Goal: Book appointment/travel/reservation

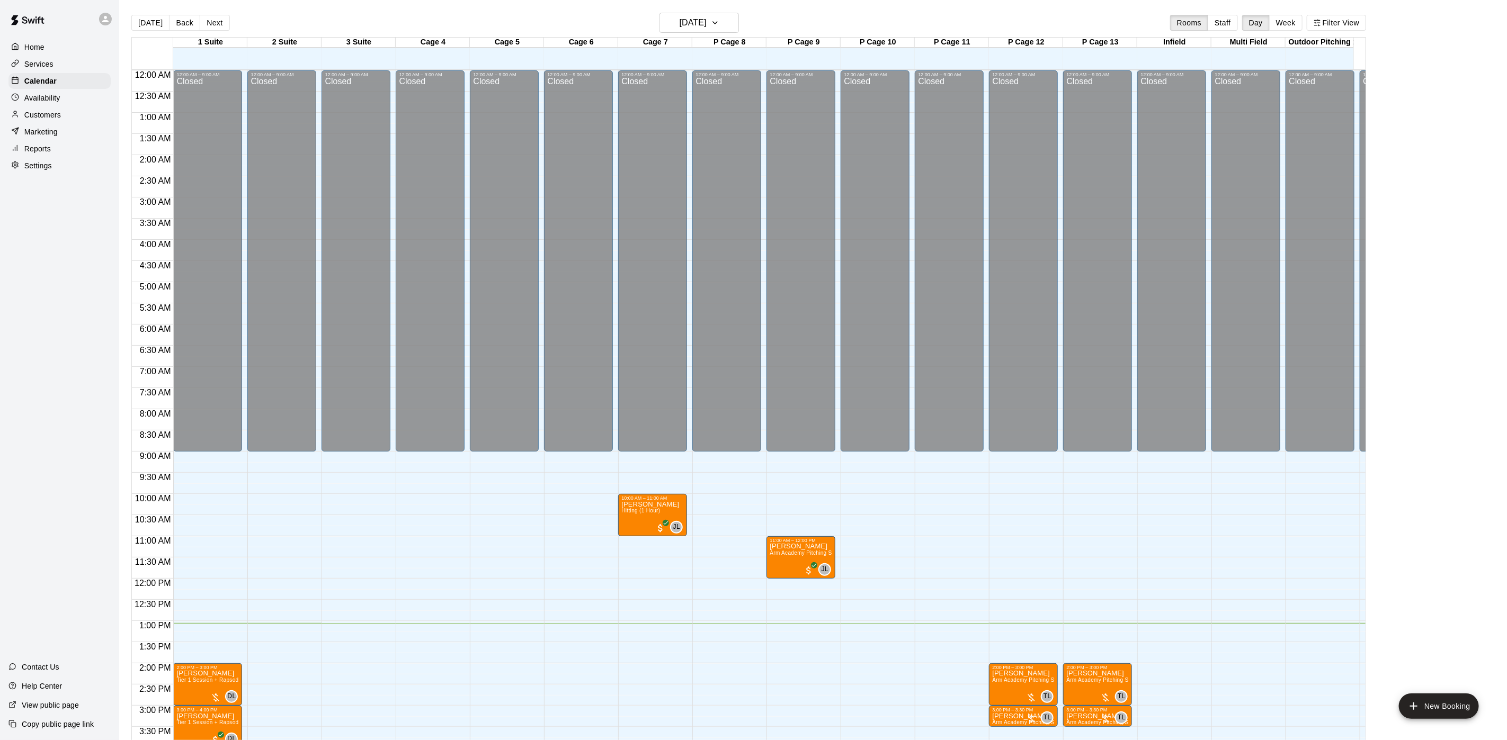
scroll to position [303, 0]
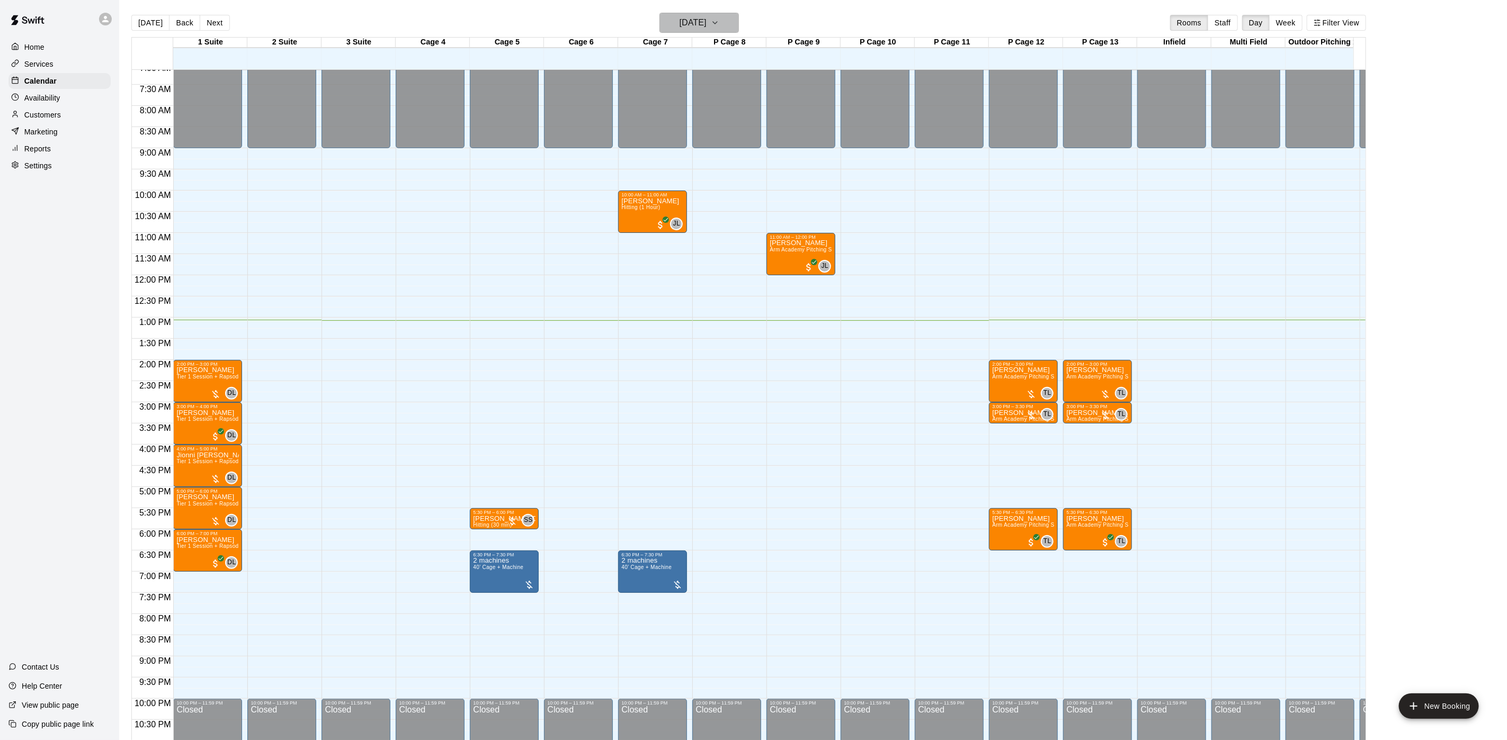
click at [695, 28] on h6 "[DATE]" at bounding box center [692, 22] width 27 height 15
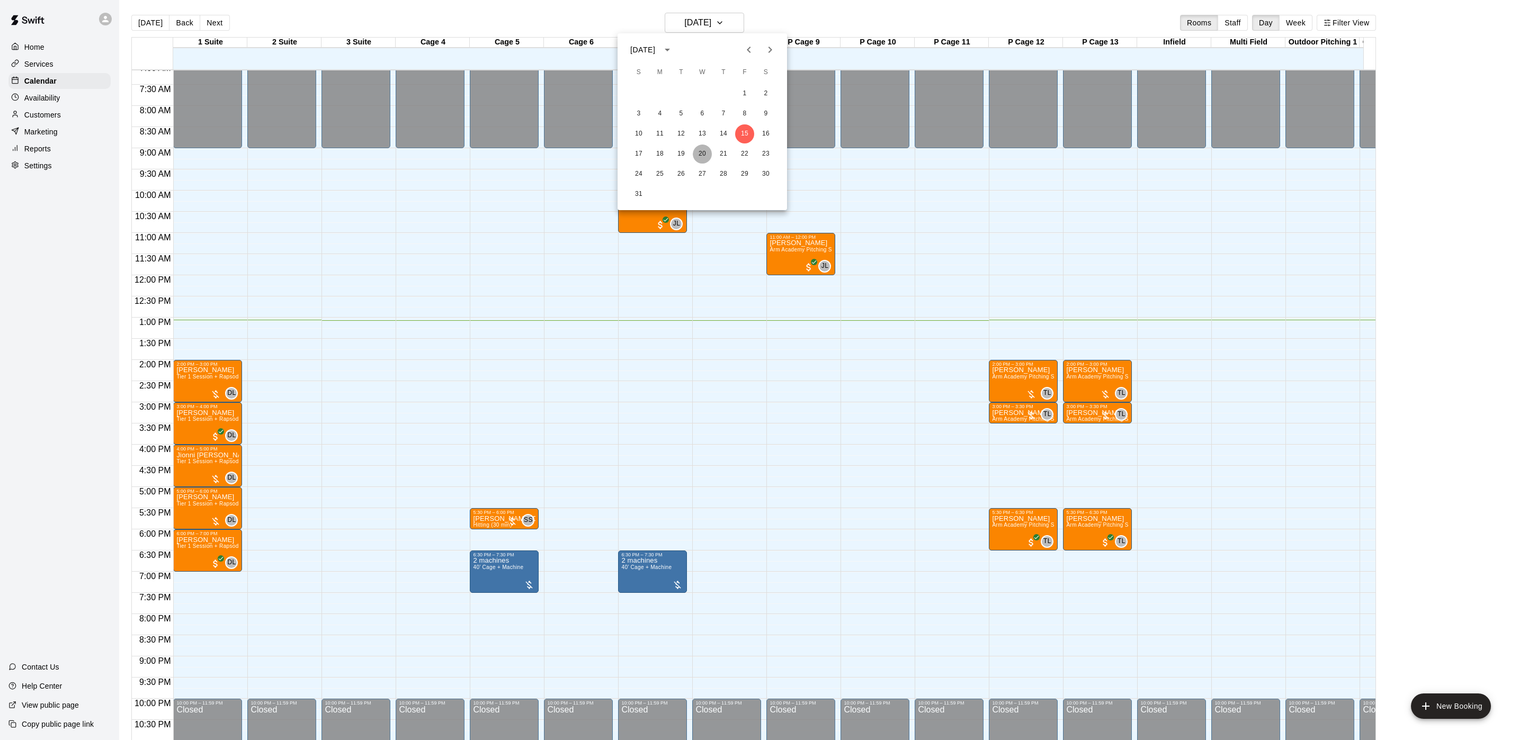
click at [704, 157] on button "20" at bounding box center [702, 154] width 19 height 19
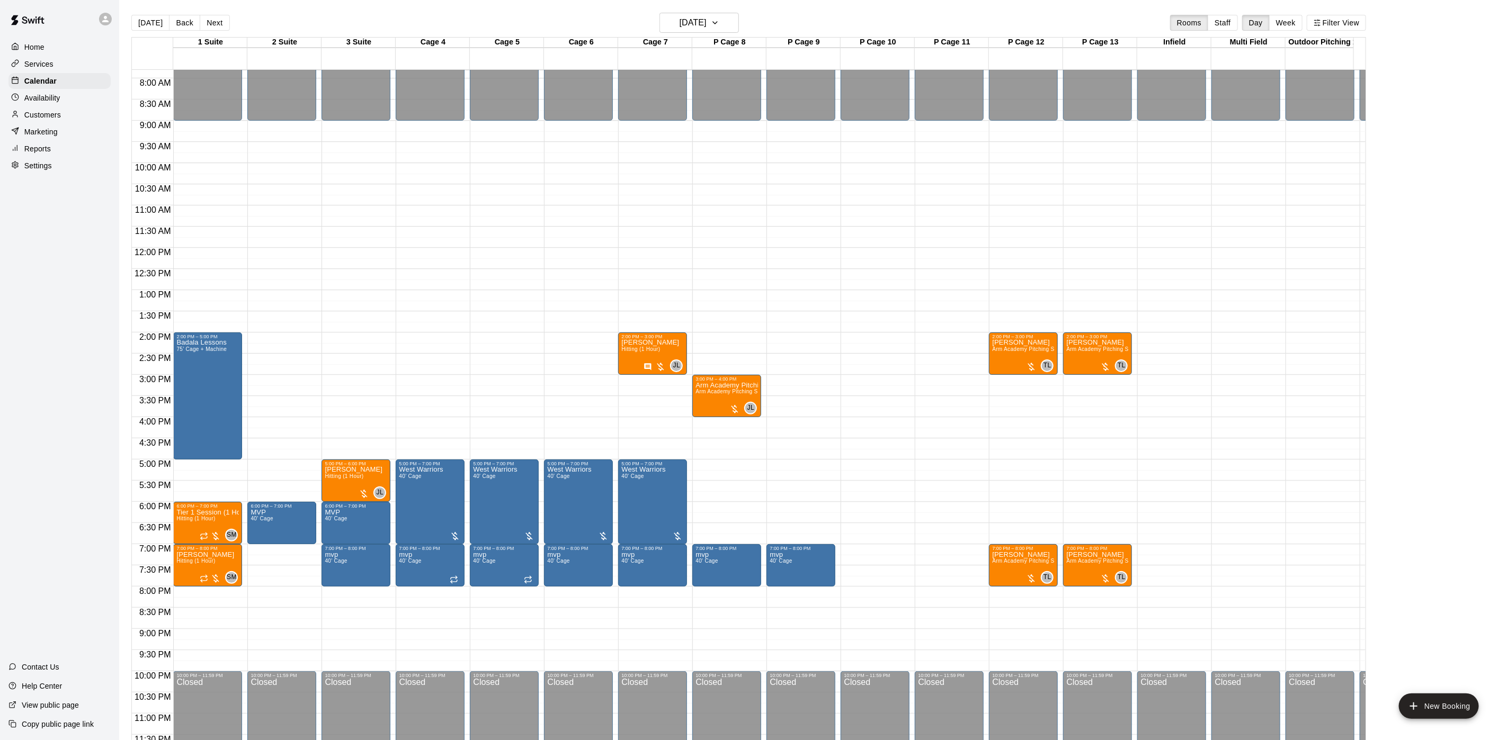
scroll to position [347, 0]
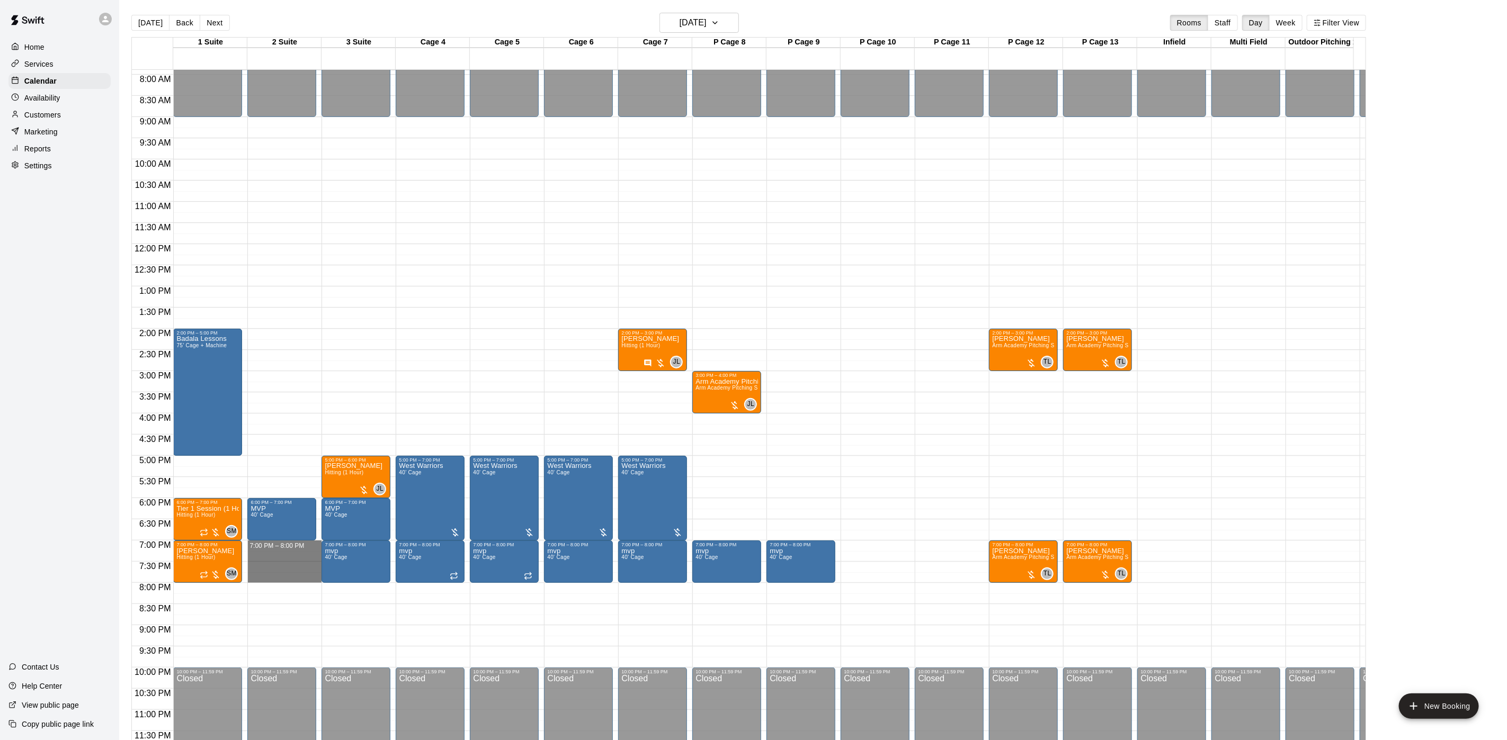
drag, startPoint x: 259, startPoint y: 531, endPoint x: 265, endPoint y: 561, distance: 30.3
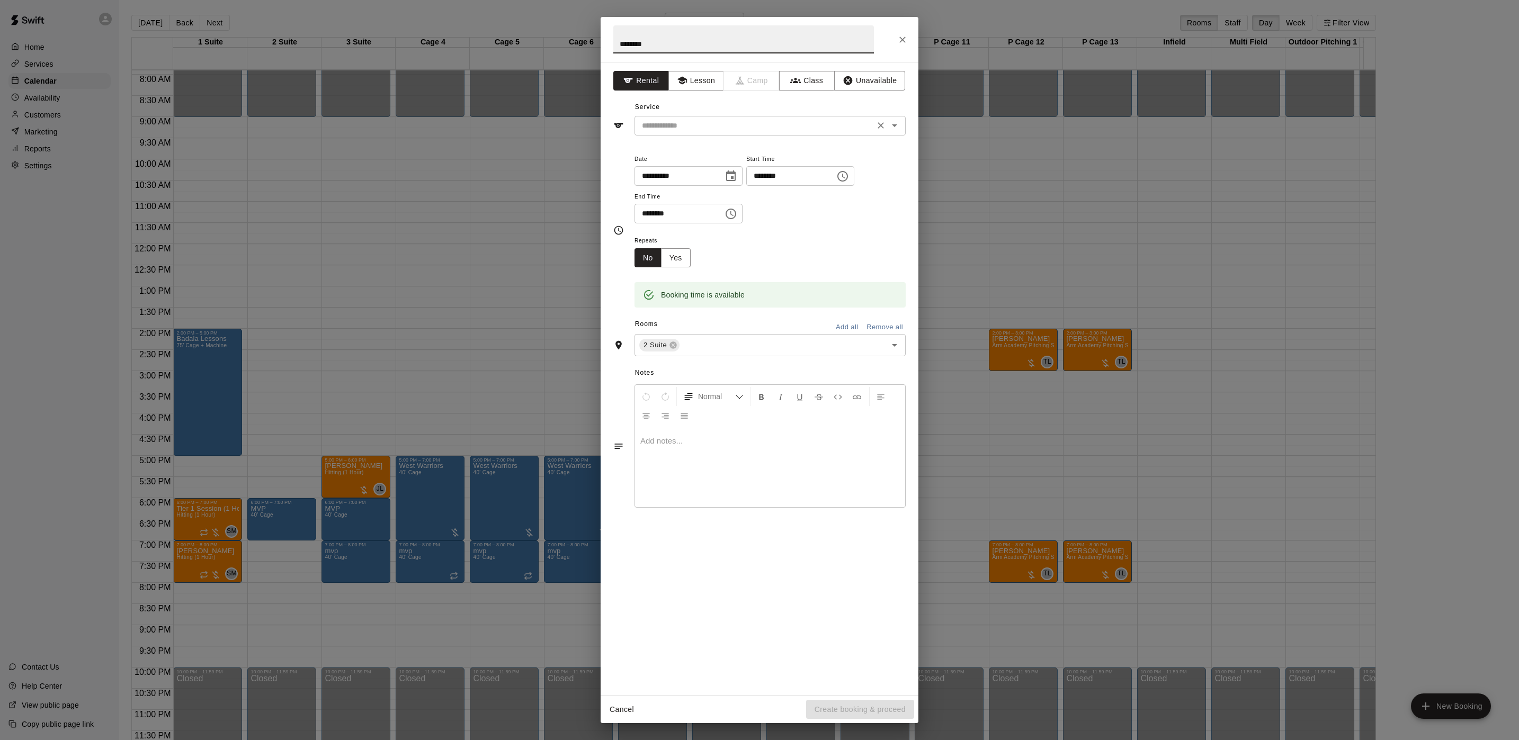
type input "********"
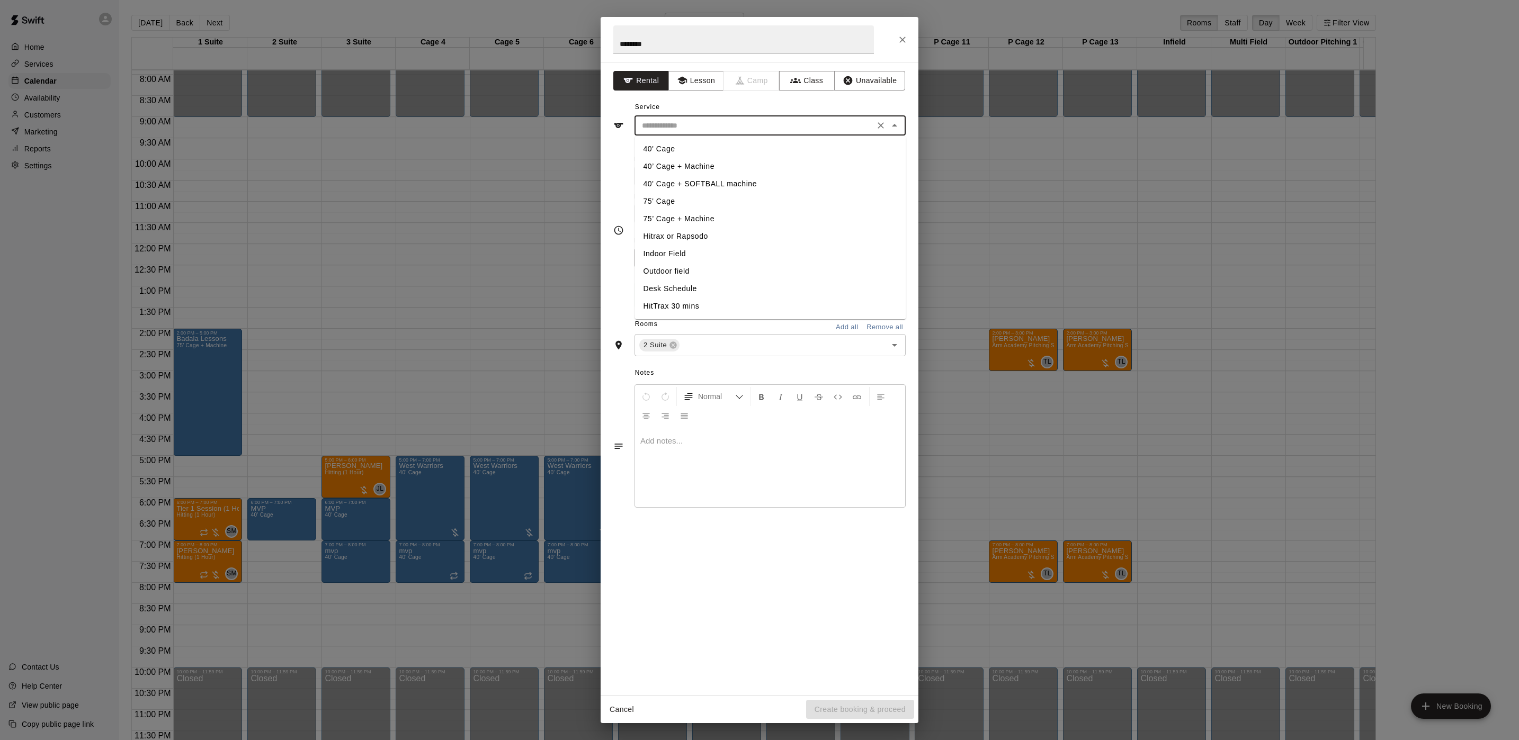
click at [696, 123] on input "text" at bounding box center [755, 125] width 234 height 13
click at [680, 148] on li "40' Cage" at bounding box center [770, 148] width 271 height 17
type input "********"
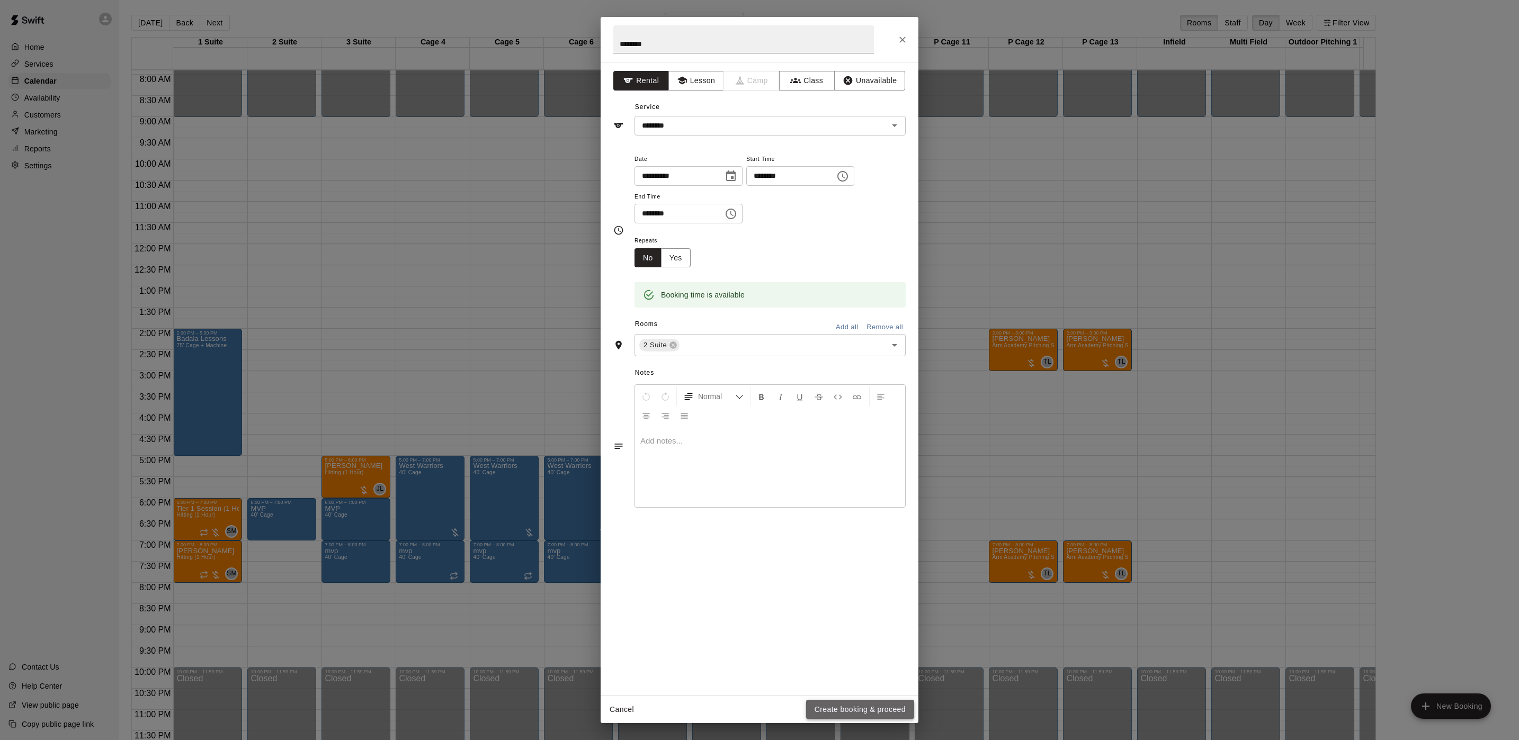
click at [868, 712] on button "Create booking & proceed" at bounding box center [860, 710] width 108 height 20
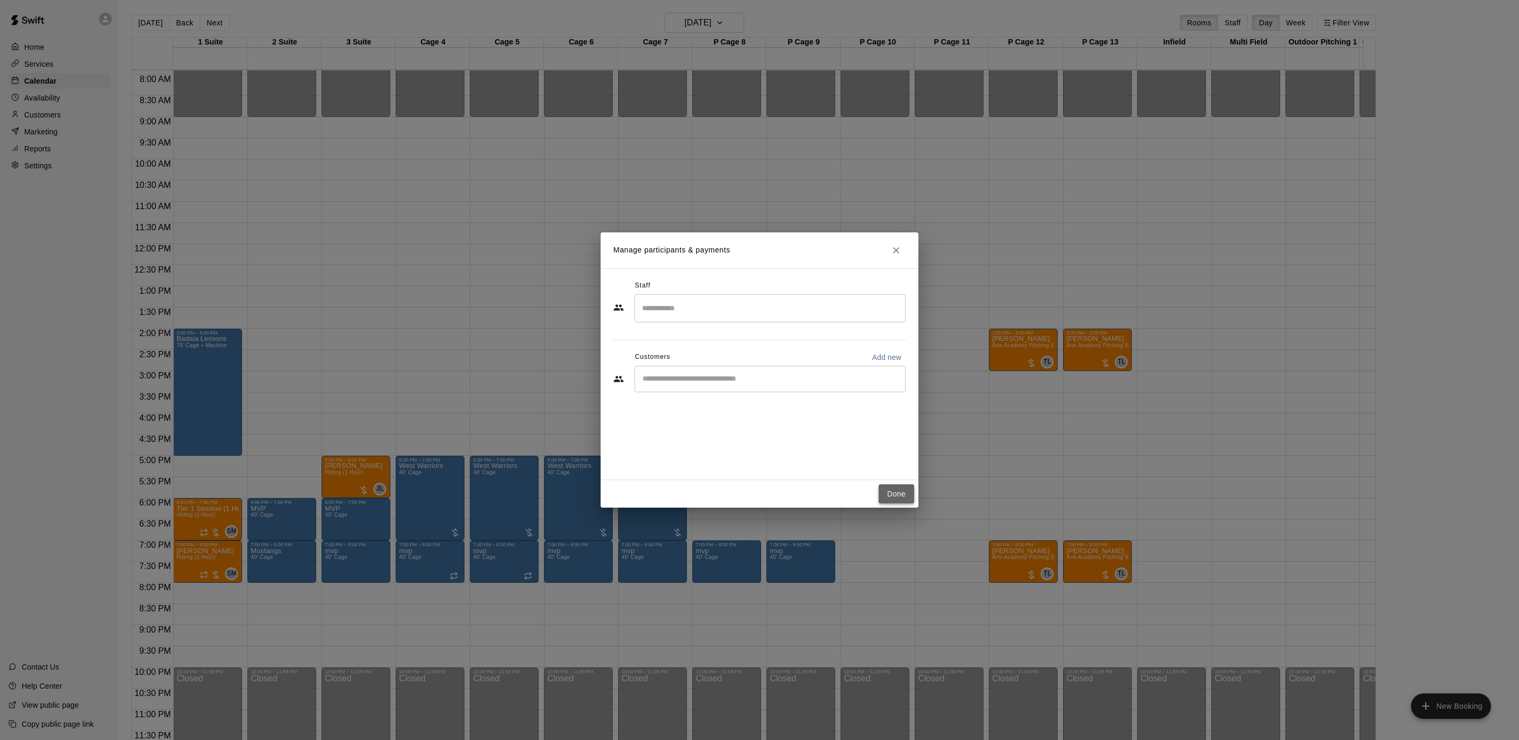
click at [900, 496] on button "Done" at bounding box center [896, 495] width 35 height 20
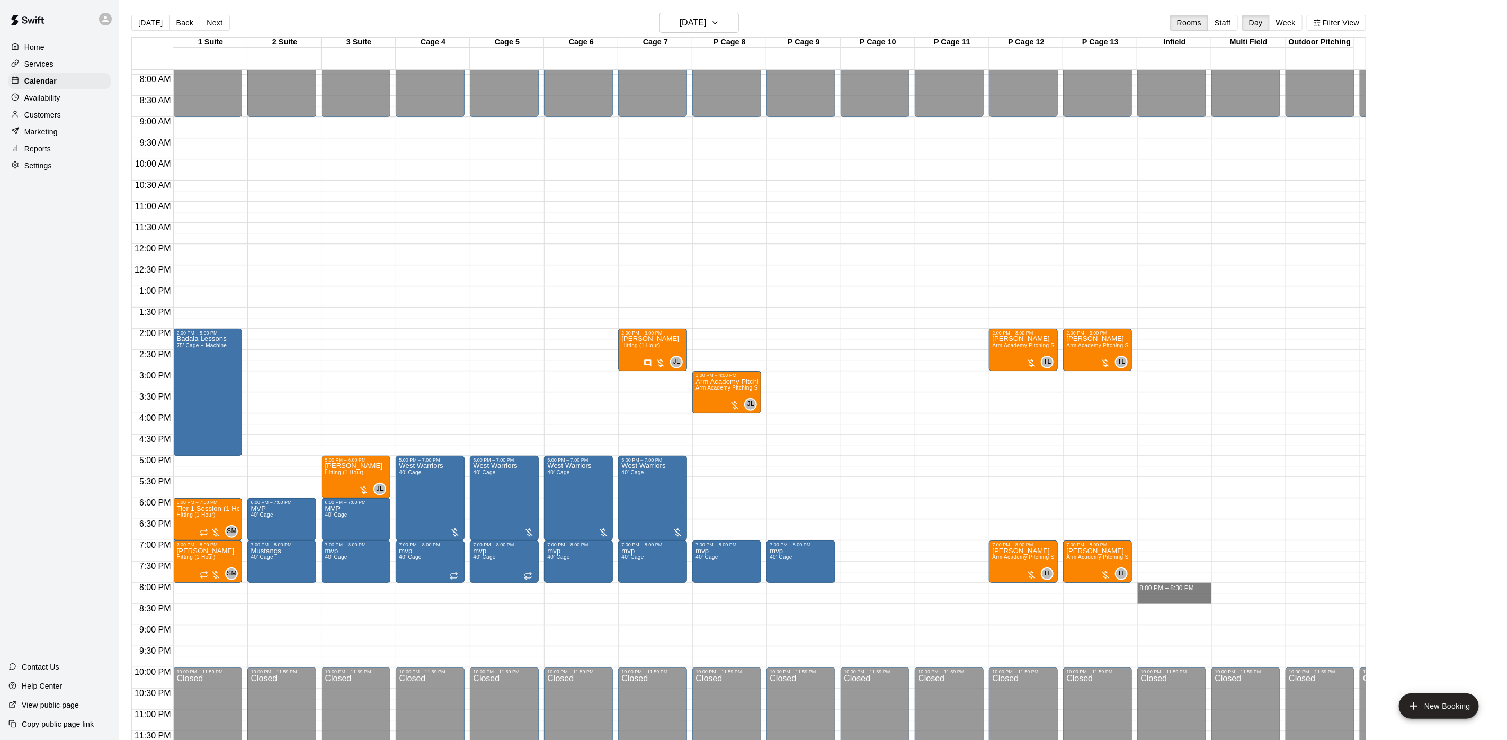
drag, startPoint x: 1155, startPoint y: 574, endPoint x: 1155, endPoint y: 582, distance: 7.9
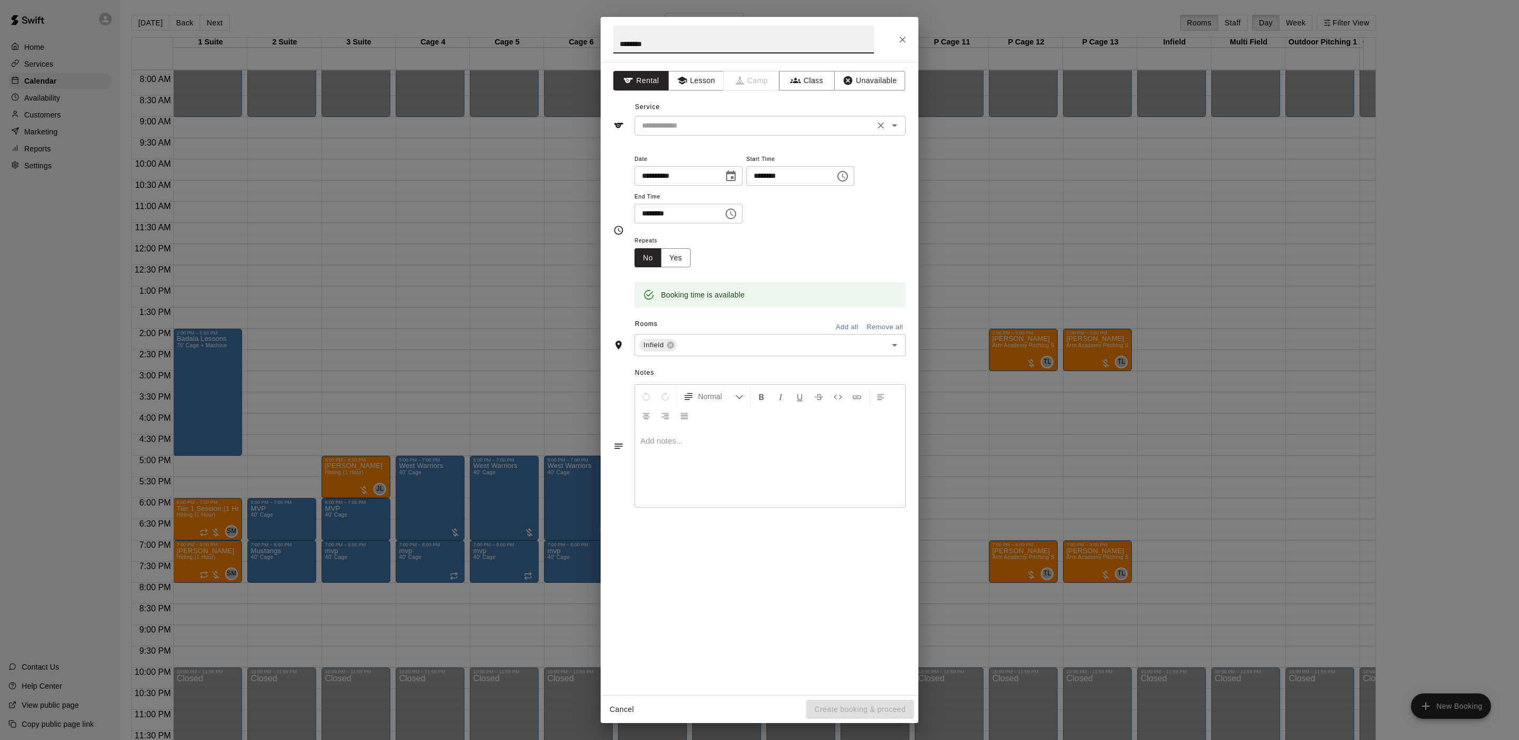
type input "********"
click at [641, 121] on input "text" at bounding box center [755, 125] width 234 height 13
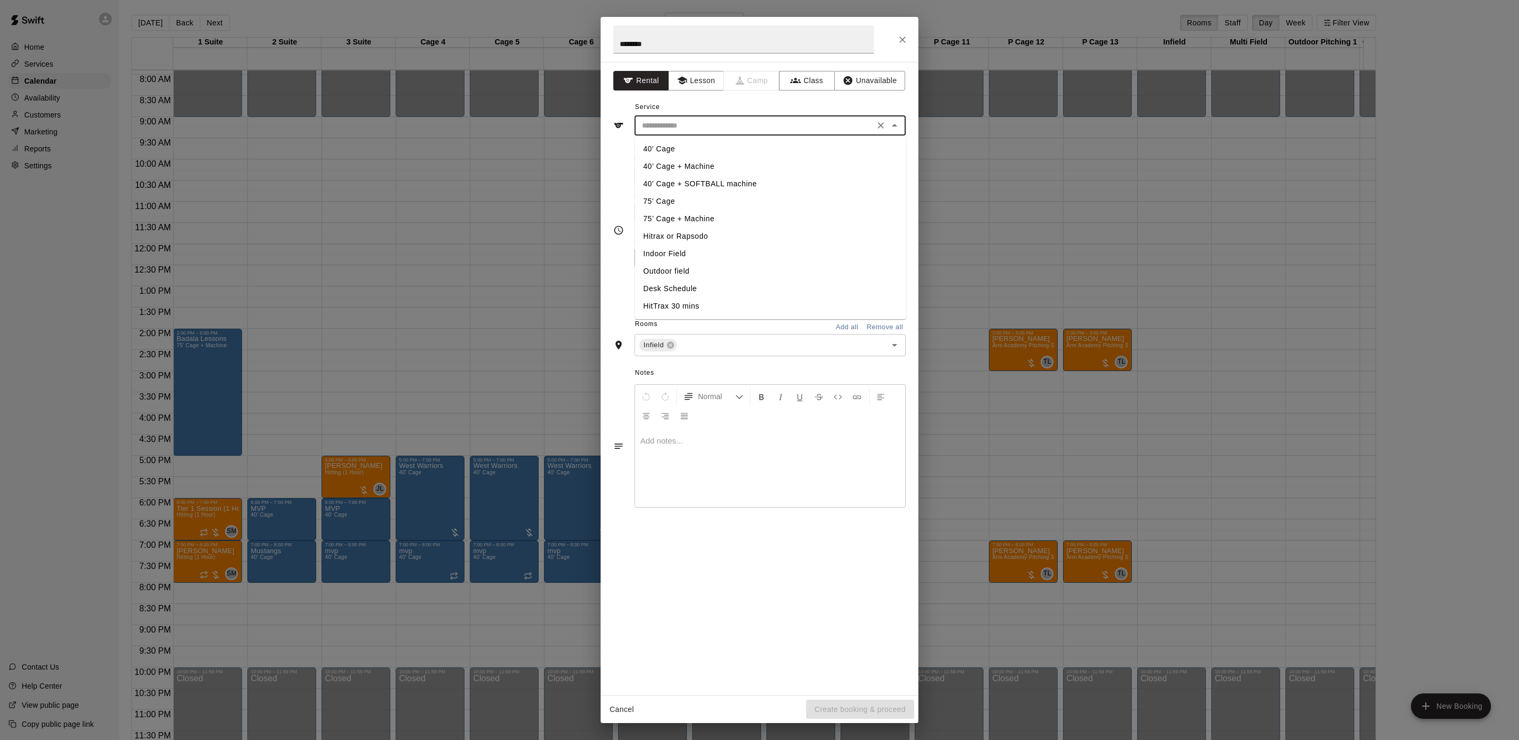
click at [657, 148] on li "40' Cage" at bounding box center [770, 148] width 271 height 17
type input "********"
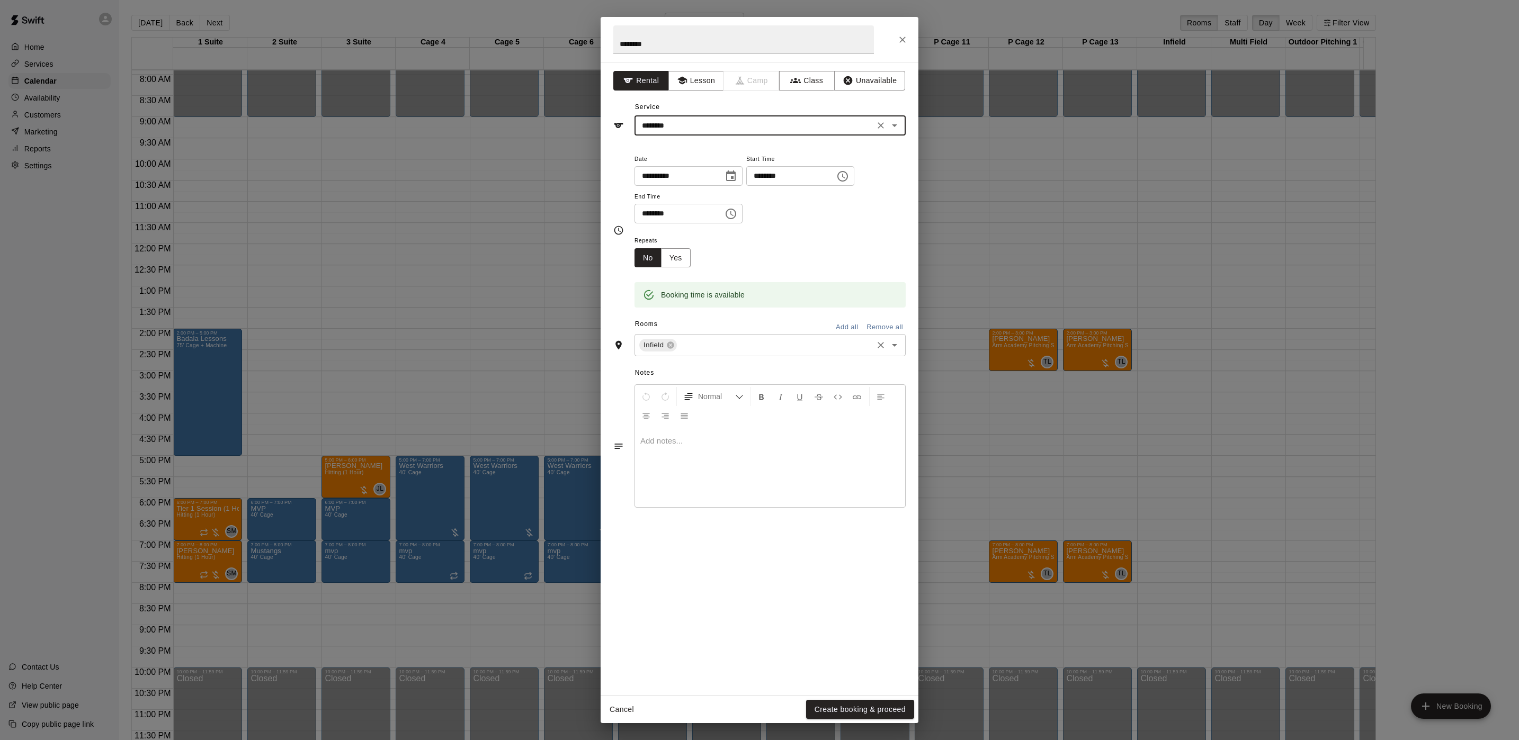
click at [746, 341] on input "text" at bounding box center [774, 345] width 193 height 13
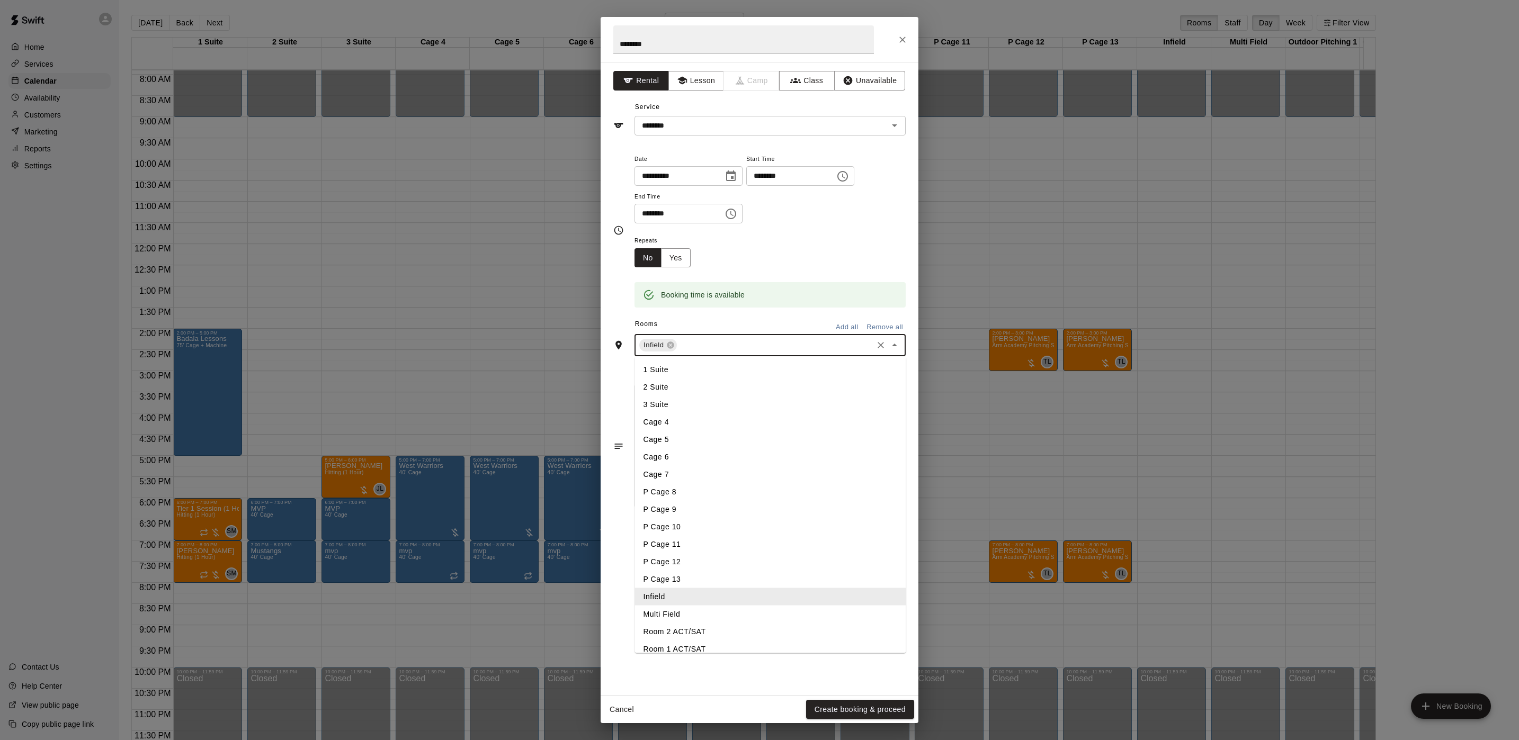
click at [686, 605] on li "Infield" at bounding box center [770, 596] width 271 height 17
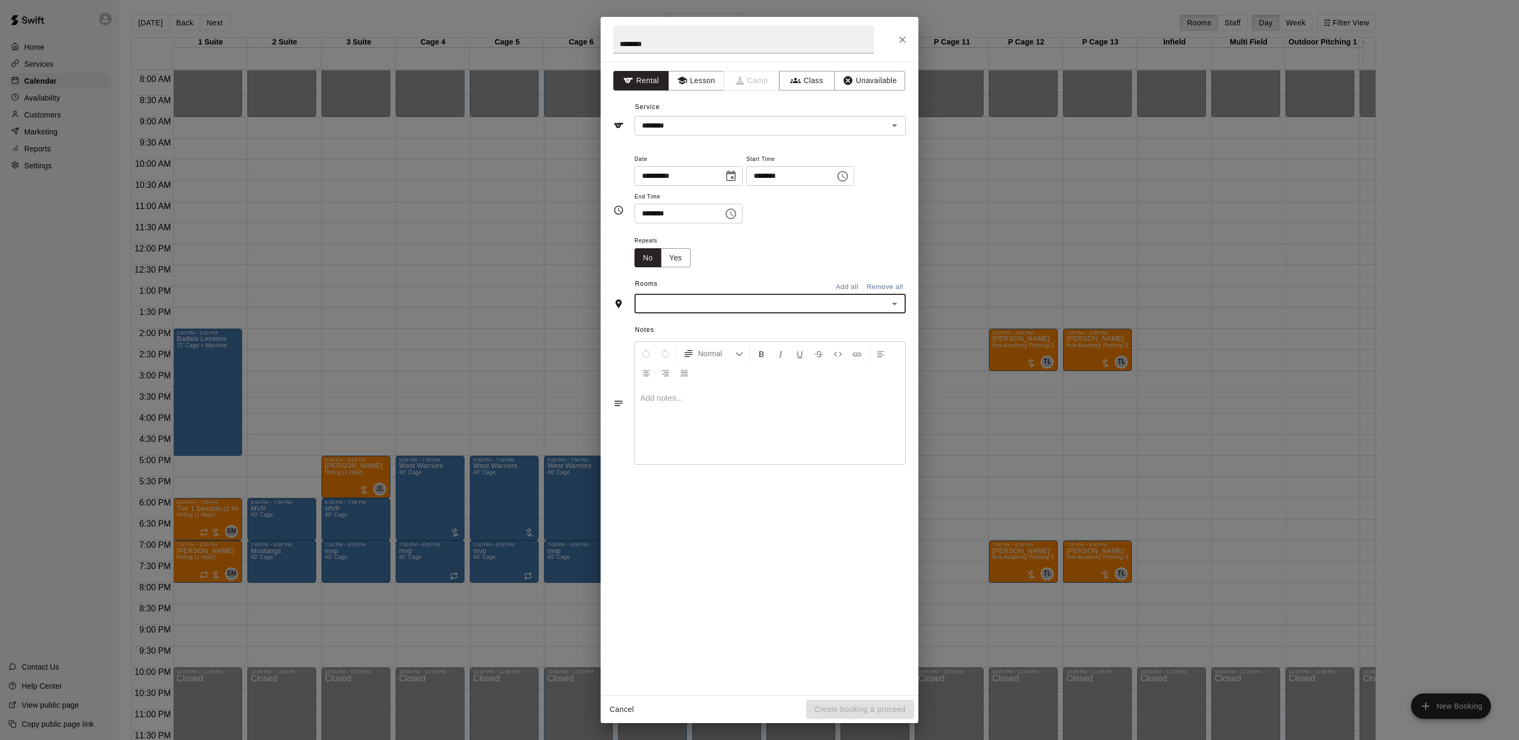
click at [681, 313] on div "​" at bounding box center [769, 304] width 271 height 20
click at [661, 545] on li "P Cage 13" at bounding box center [770, 535] width 271 height 17
click at [683, 347] on icon at bounding box center [685, 345] width 8 height 8
click at [680, 350] on button "Normal" at bounding box center [713, 353] width 69 height 19
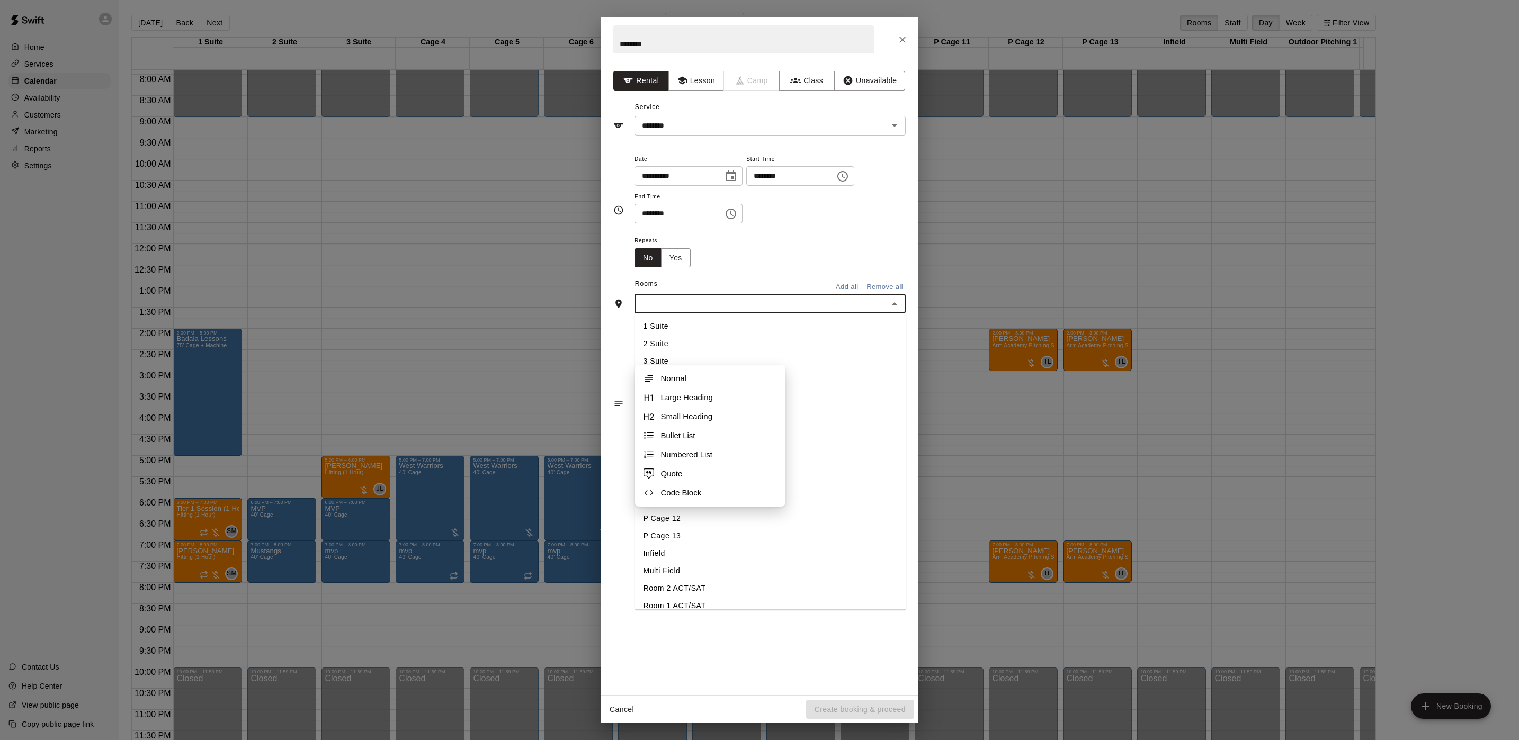
click at [676, 300] on input "text" at bounding box center [761, 303] width 247 height 13
click at [659, 556] on li "Infield" at bounding box center [770, 553] width 271 height 17
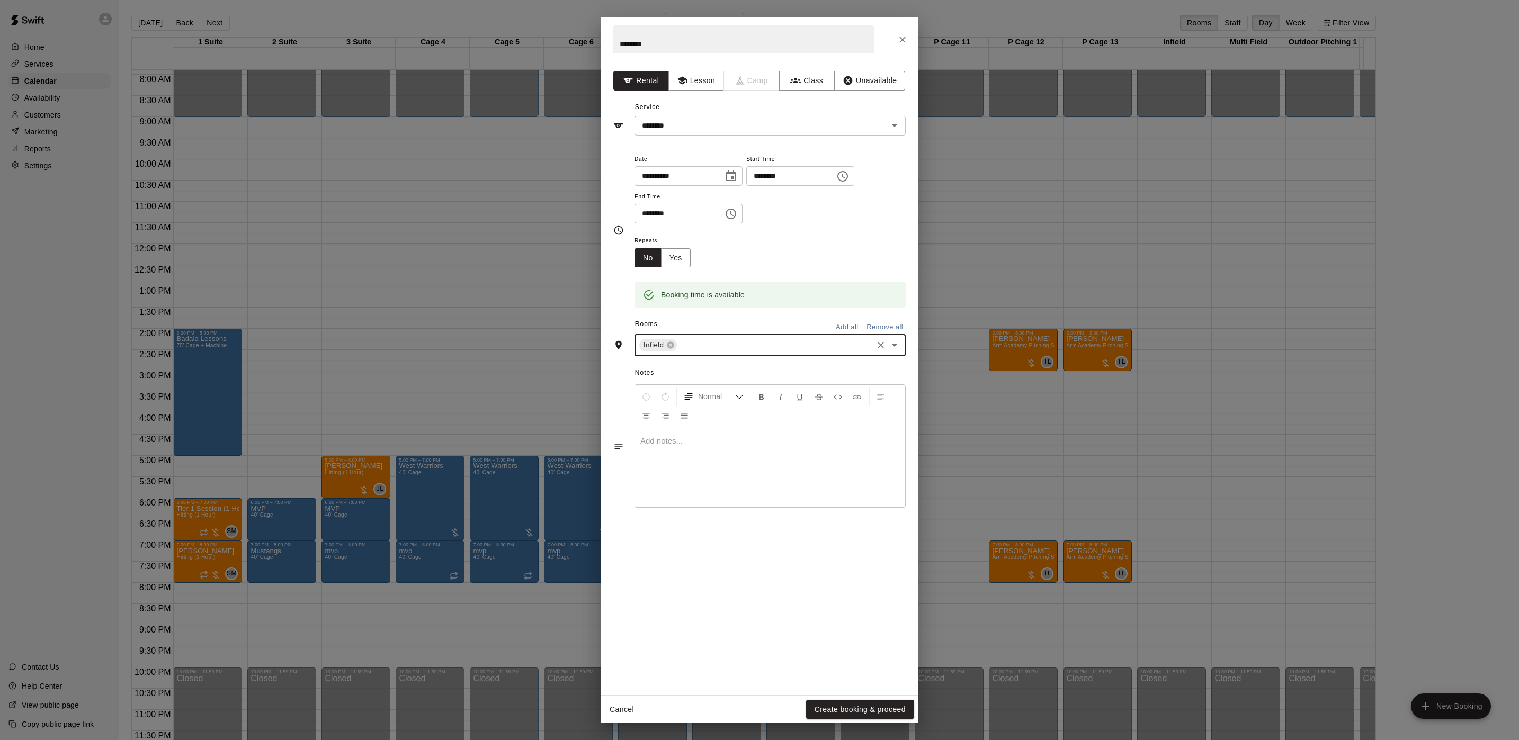
click at [692, 356] on div "Infield ​" at bounding box center [769, 345] width 271 height 22
click at [680, 611] on li "Multi Field" at bounding box center [770, 614] width 271 height 17
click at [855, 708] on button "Create booking & proceed" at bounding box center [860, 710] width 108 height 20
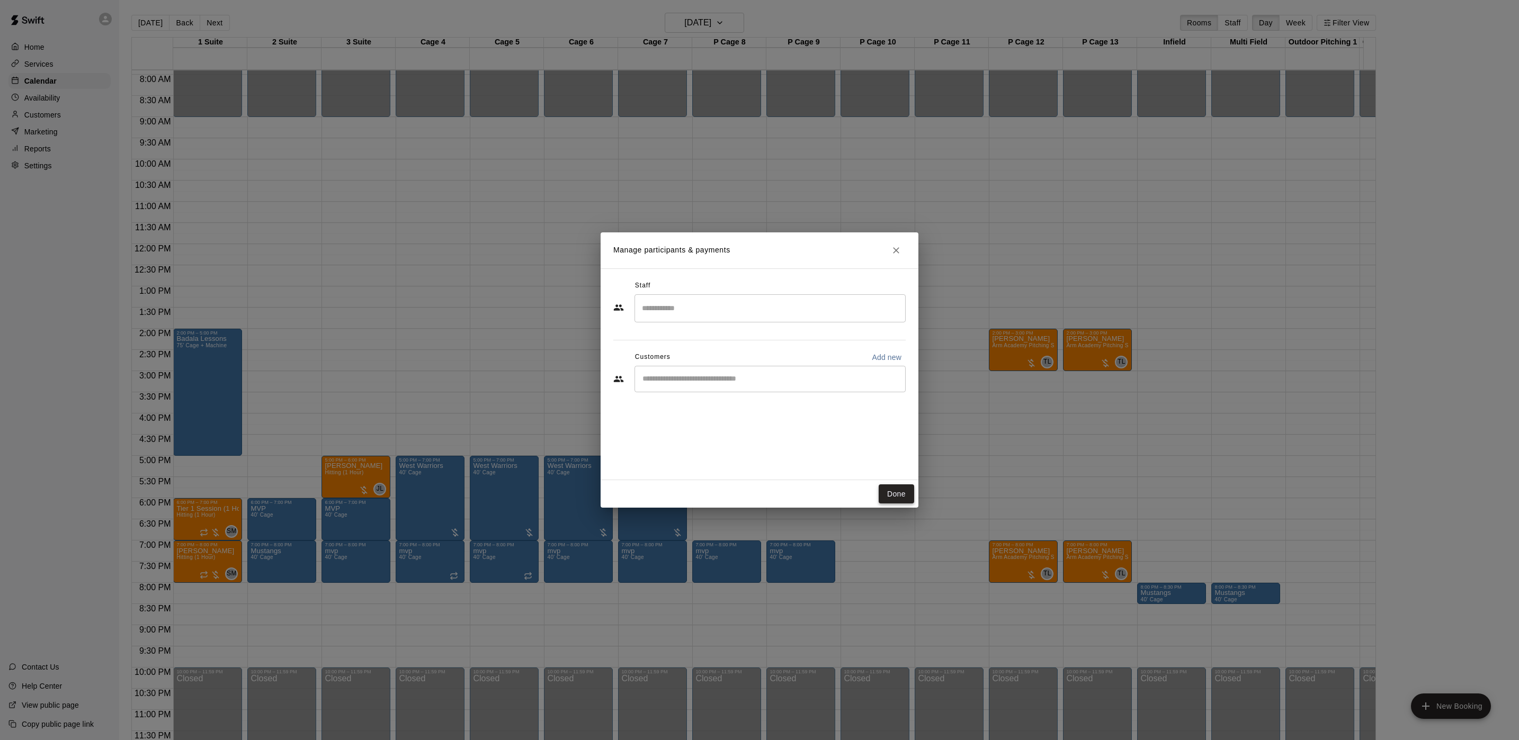
click at [906, 498] on button "Done" at bounding box center [896, 495] width 35 height 20
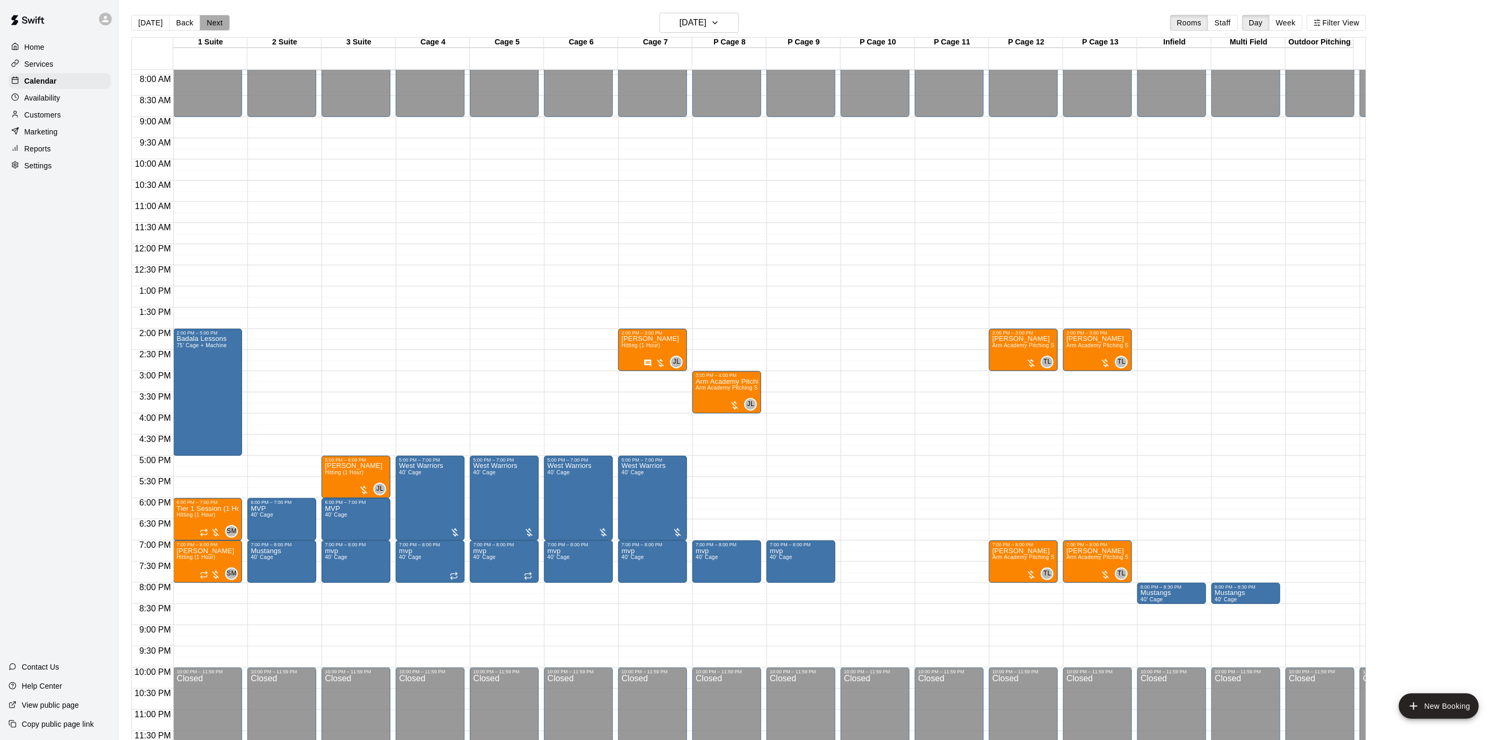
click at [200, 24] on button "Next" at bounding box center [215, 23] width 30 height 16
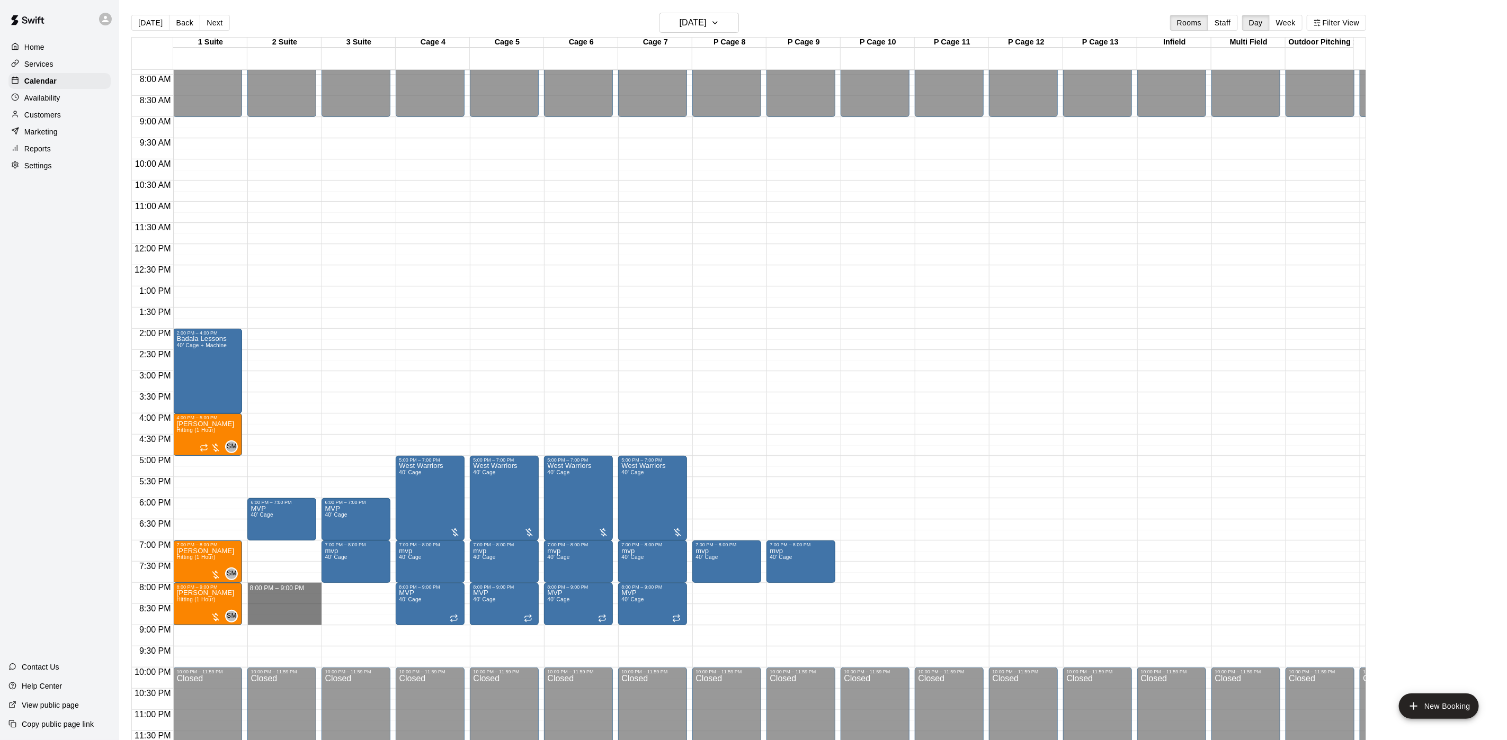
drag, startPoint x: 272, startPoint y: 577, endPoint x: 286, endPoint y: 609, distance: 34.4
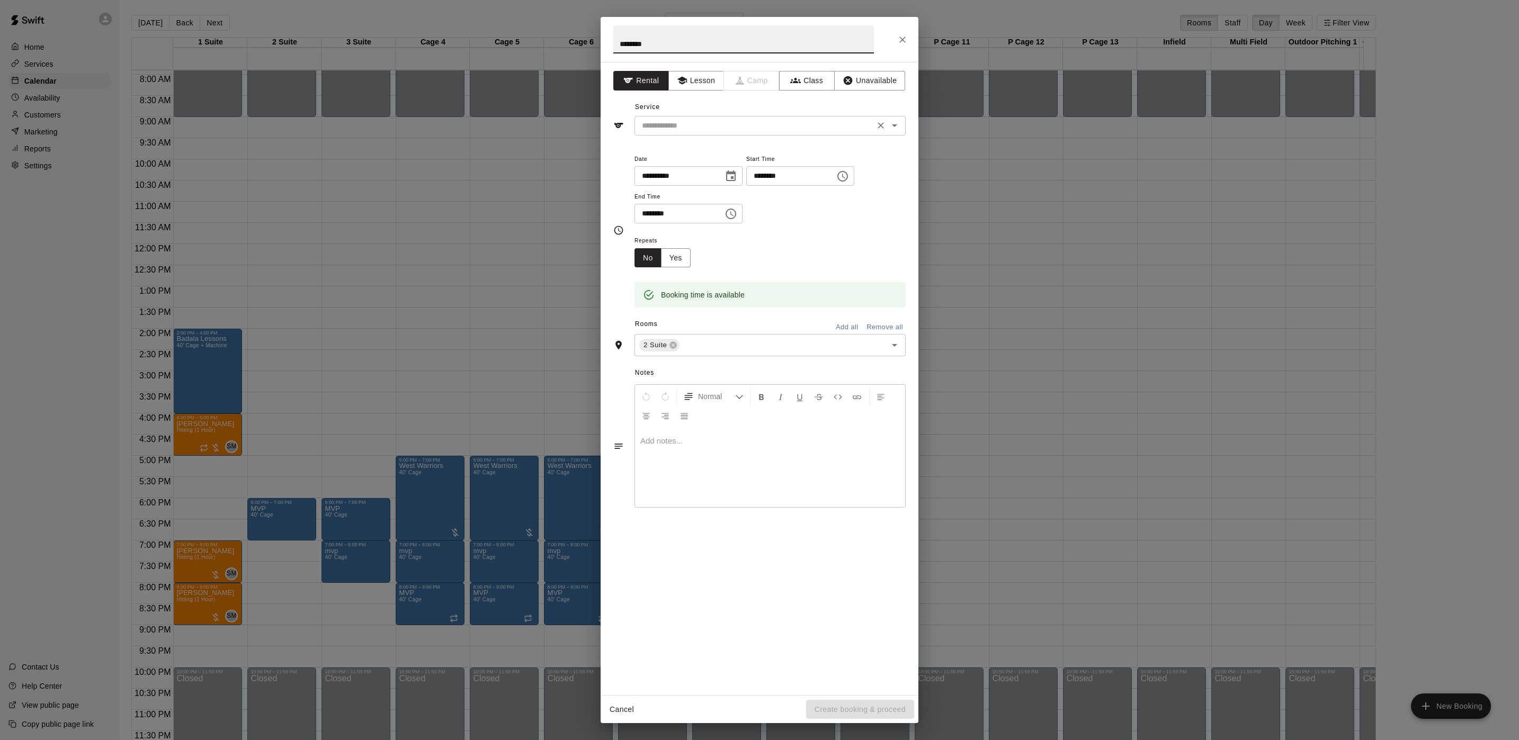
type input "********"
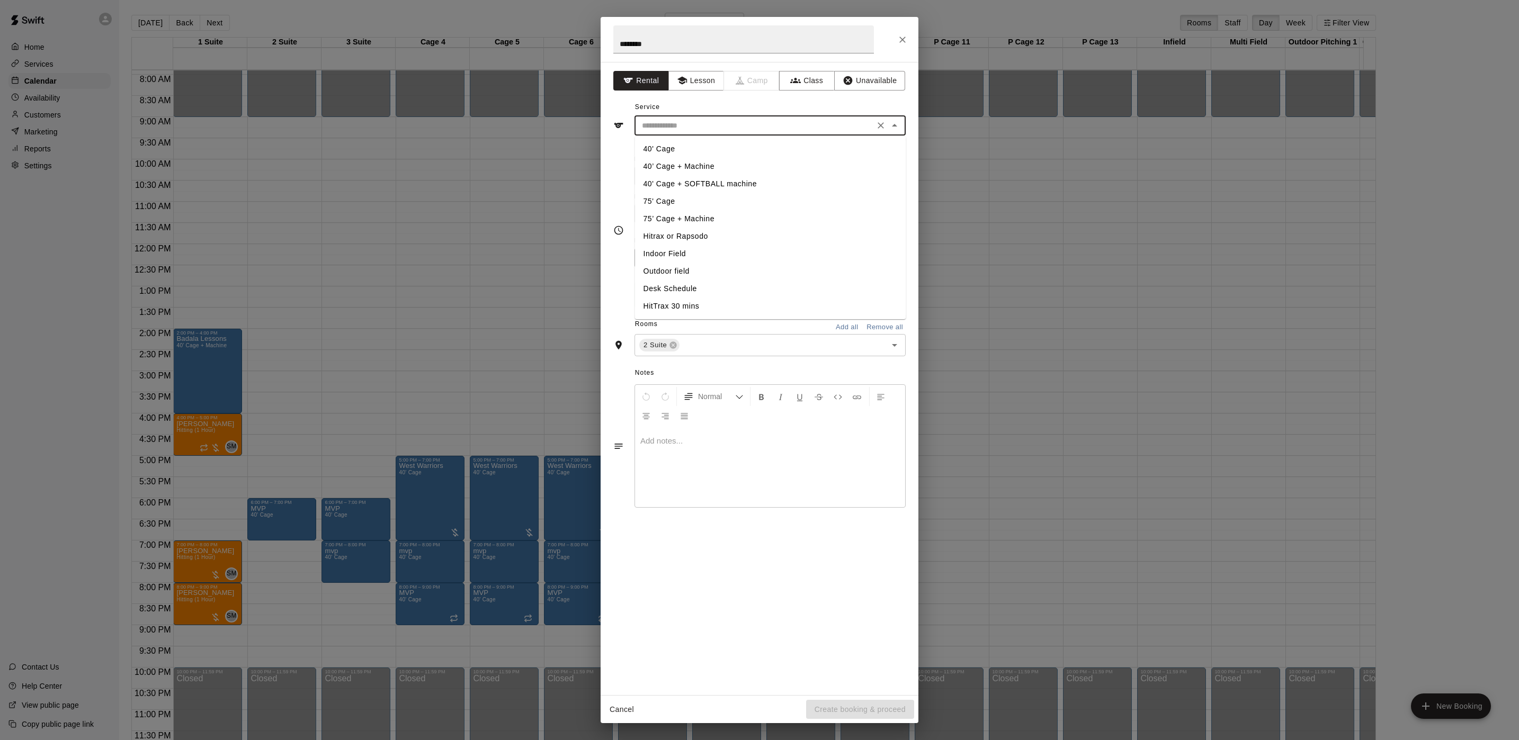
click at [784, 124] on input "text" at bounding box center [755, 125] width 234 height 13
click at [644, 147] on li "40' Cage" at bounding box center [770, 148] width 271 height 17
type input "********"
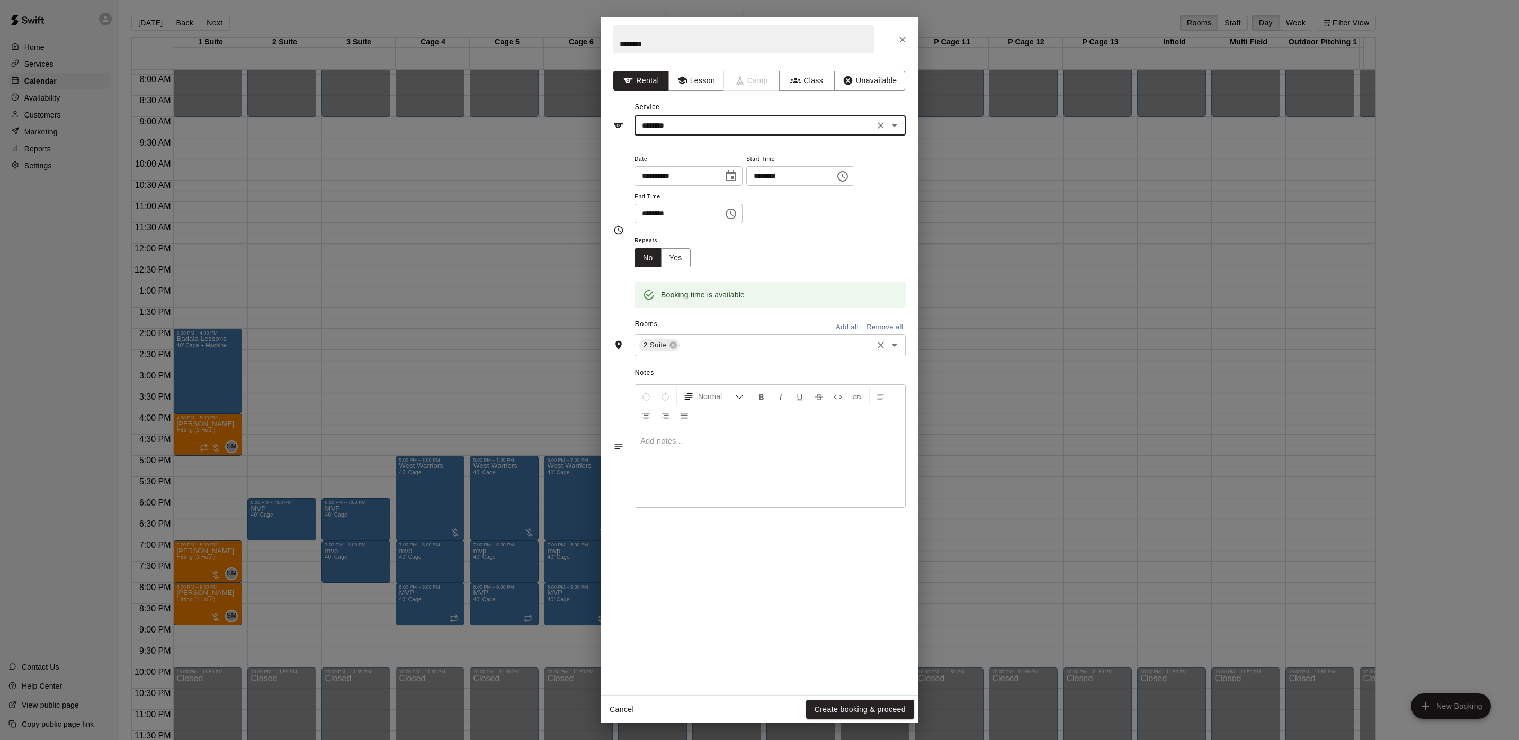
click at [700, 338] on div "2 Suite ​" at bounding box center [769, 345] width 271 height 22
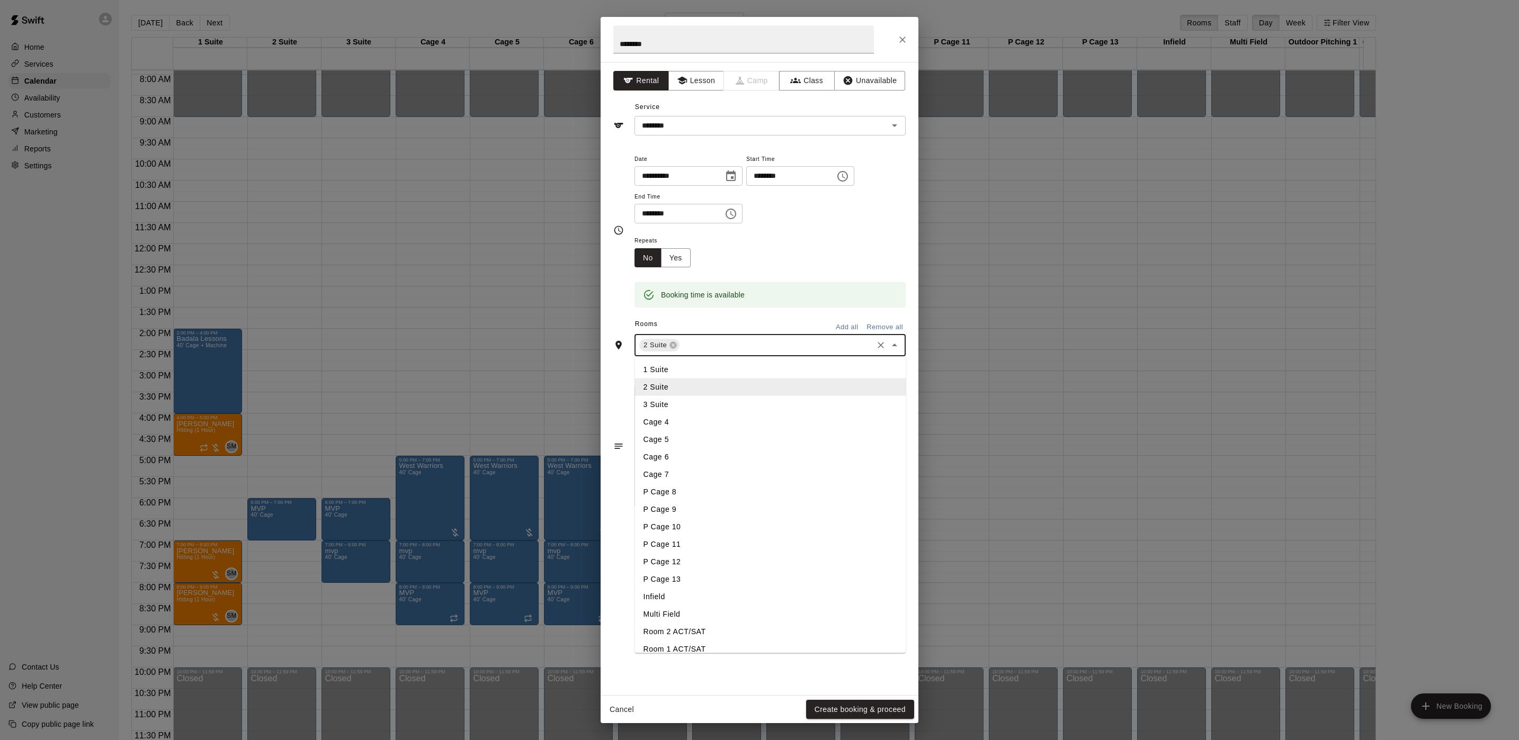
click at [691, 410] on li "3 Suite" at bounding box center [770, 404] width 271 height 17
drag, startPoint x: 853, startPoint y: 706, endPoint x: 848, endPoint y: 694, distance: 12.6
click at [852, 703] on button "Create booking & proceed" at bounding box center [860, 710] width 108 height 20
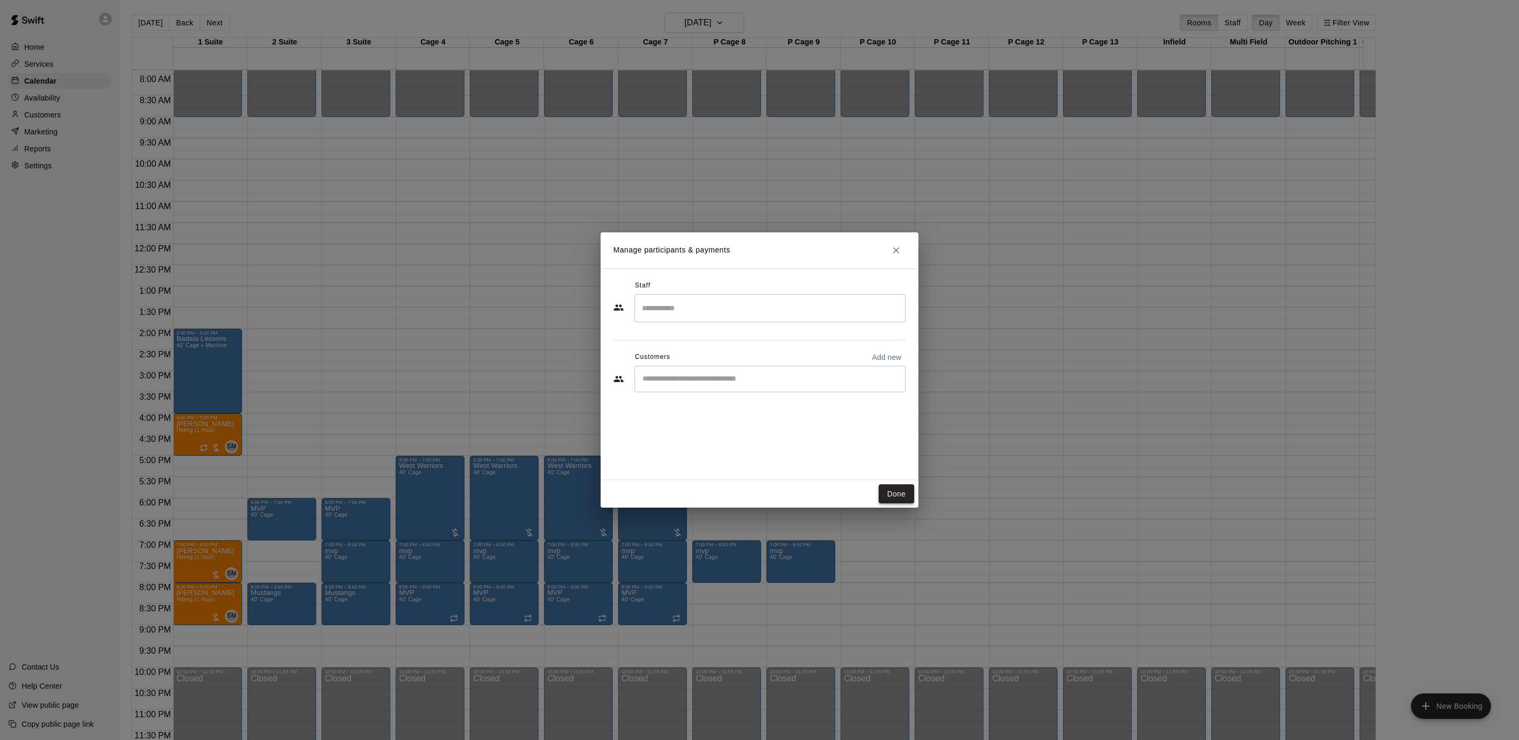
click at [898, 499] on button "Done" at bounding box center [896, 495] width 35 height 20
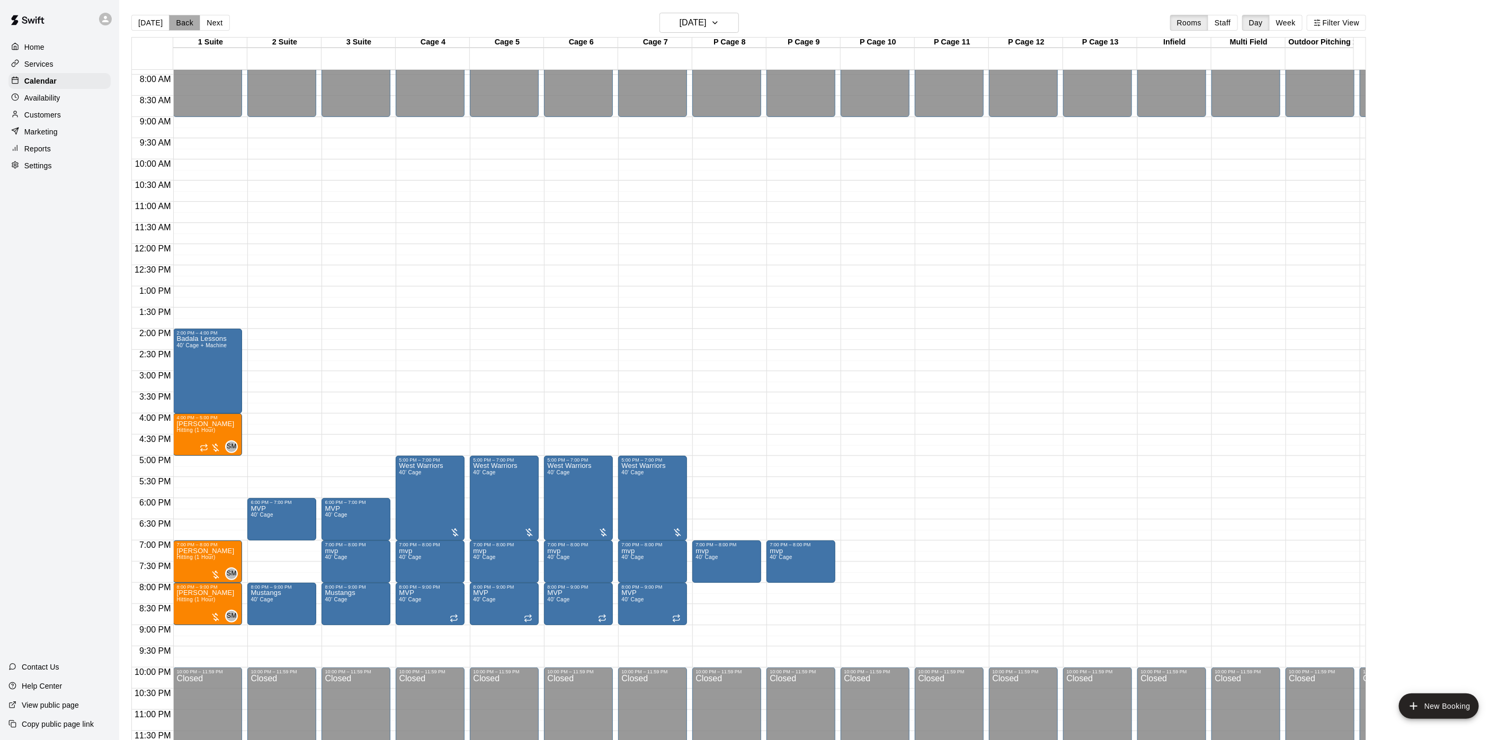
click at [185, 24] on button "Back" at bounding box center [184, 23] width 31 height 16
